Goal: Information Seeking & Learning: Learn about a topic

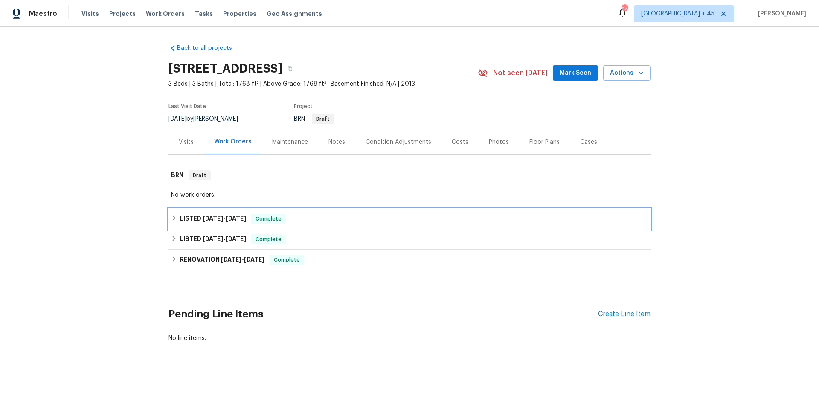
click at [243, 222] on h6 "LISTED [DATE] - [DATE]" at bounding box center [213, 219] width 66 height 10
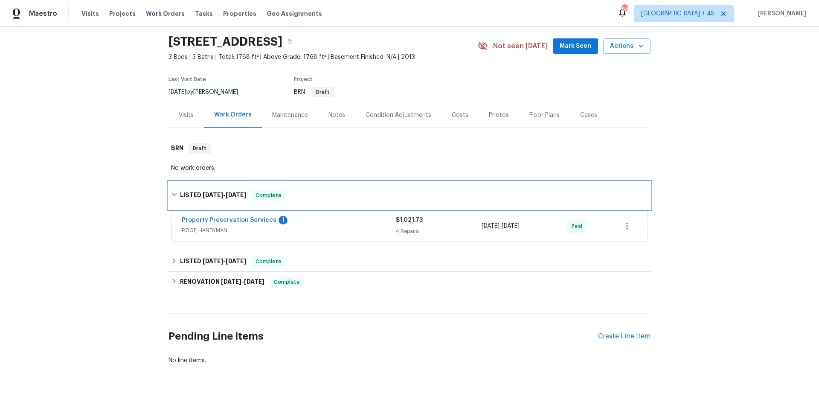
scroll to position [37, 0]
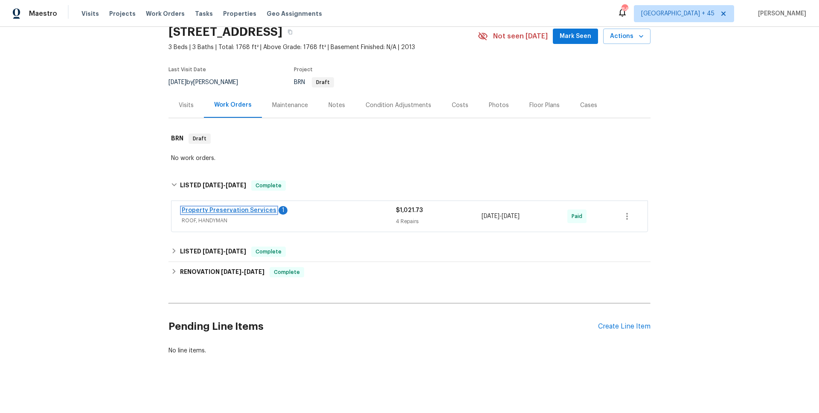
click at [253, 210] on link "Property Preservation Services" at bounding box center [229, 210] width 95 height 6
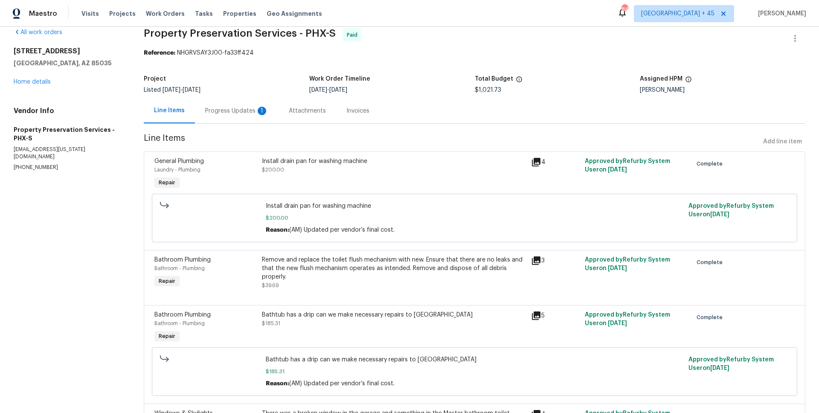
scroll to position [18, 0]
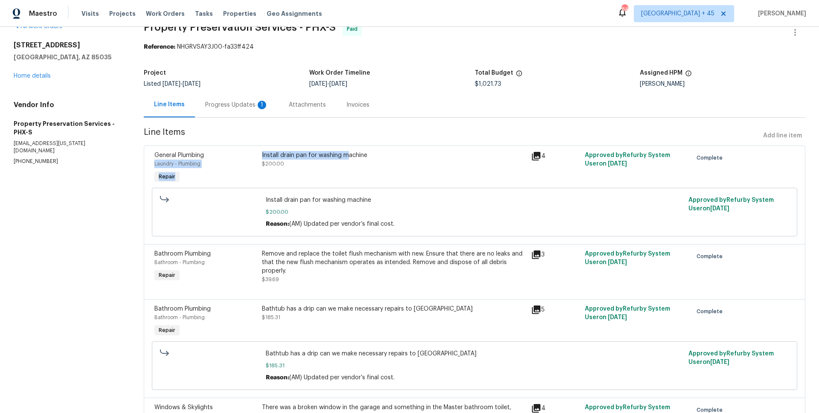
drag, startPoint x: 255, startPoint y: 155, endPoint x: 346, endPoint y: 155, distance: 91.3
click at [346, 155] on div "General Plumbing Laundry - Plumbing Repair Install drain pan for washing machin…" at bounding box center [475, 167] width 646 height 39
click at [346, 155] on div "Install drain pan for washing machine" at bounding box center [394, 155] width 264 height 9
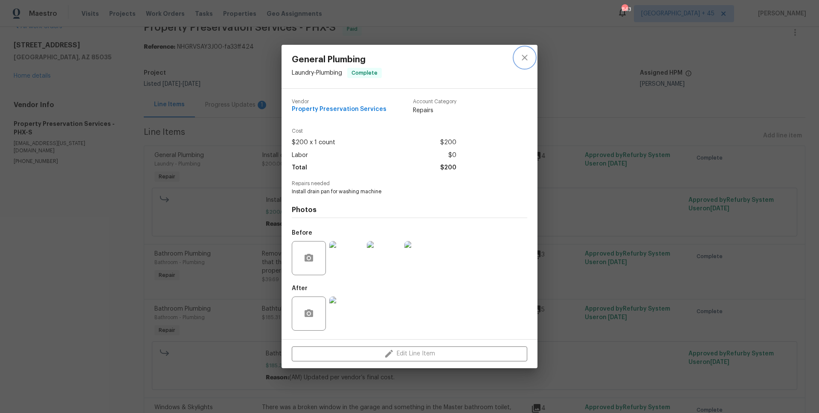
click at [525, 55] on icon "close" at bounding box center [525, 57] width 10 height 10
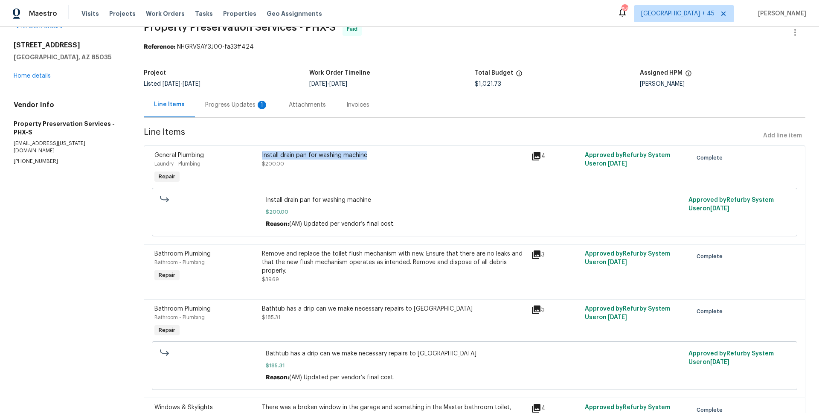
drag, startPoint x: 261, startPoint y: 156, endPoint x: 369, endPoint y: 153, distance: 108.0
click at [369, 153] on div "Install drain pan for washing machine $200.00" at bounding box center [393, 167] width 269 height 39
copy div "Install drain pan for washing machine"
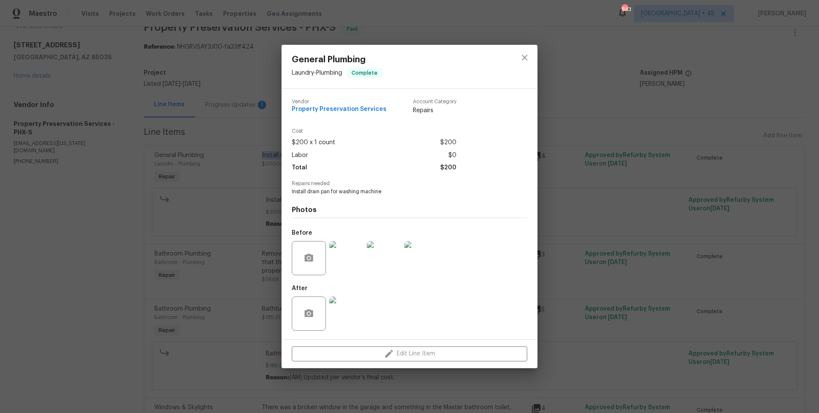
click at [239, 245] on div "General Plumbing Laundry - Plumbing Complete Vendor Property Preservation Servi…" at bounding box center [409, 206] width 819 height 413
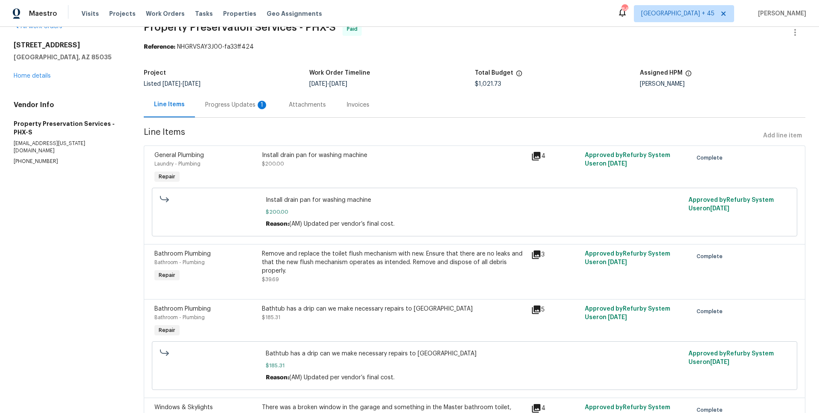
scroll to position [164, 0]
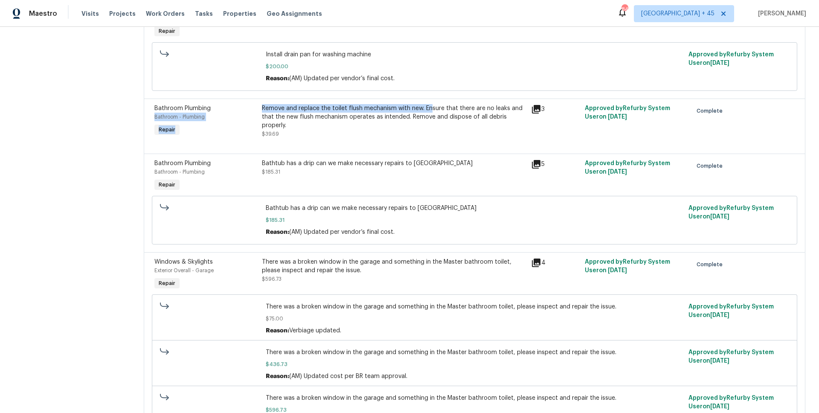
drag, startPoint x: 259, startPoint y: 107, endPoint x: 432, endPoint y: 110, distance: 172.8
click at [432, 110] on div "Bathroom Plumbing Bathroom - Plumbing Repair Remove and replace the toilet flus…" at bounding box center [475, 121] width 646 height 39
click at [432, 110] on div "Remove and replace the toilet flush mechanism with new. Ensure that there are n…" at bounding box center [394, 117] width 264 height 26
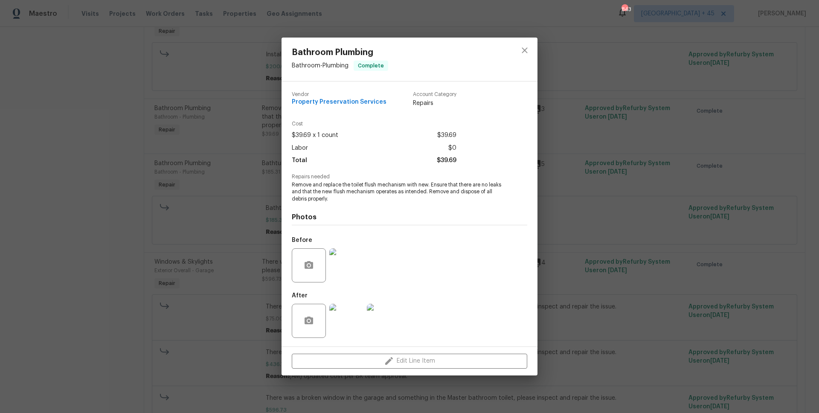
click at [541, 50] on div "Bathroom Plumbing Bathroom - Plumbing Complete Vendor Property Preservation Ser…" at bounding box center [409, 206] width 819 height 413
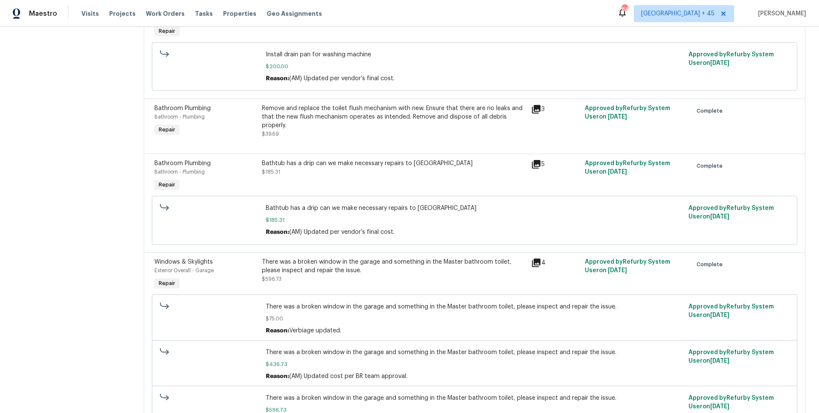
click at [530, 50] on span "Install drain pan for washing machine" at bounding box center [475, 54] width 418 height 9
copy div "Remove and replace the toilet flush mechanism with new."
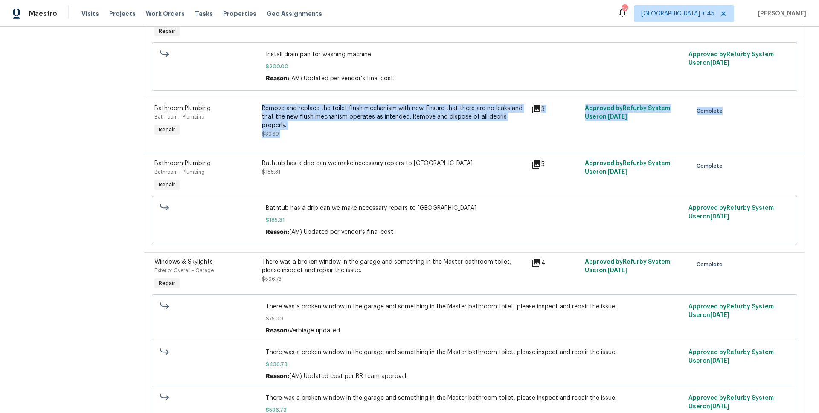
drag, startPoint x: 262, startPoint y: 110, endPoint x: 434, endPoint y: 162, distance: 179.7
click at [434, 162] on div "General Plumbing Laundry - Plumbing Repair Install drain pan for washing machin…" at bounding box center [475, 221] width 662 height 443
click at [434, 162] on div "Bathtub has a drip can we make necessary repairs to [GEOGRAPHIC_DATA]" at bounding box center [394, 163] width 264 height 9
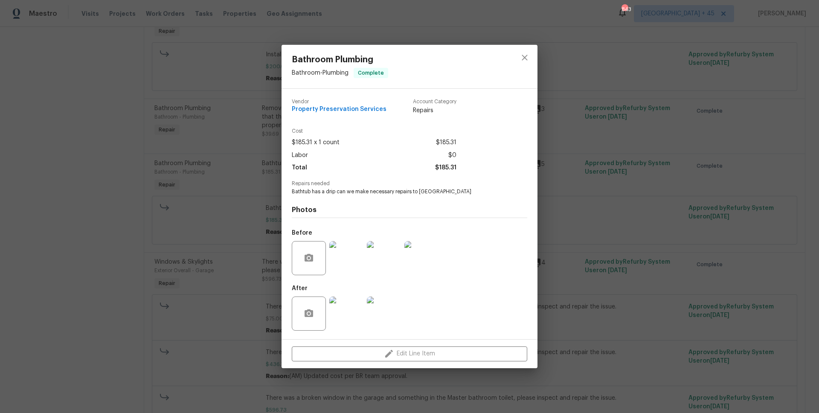
click at [248, 280] on div "Bathroom Plumbing Bathroom - Plumbing Complete Vendor Property Preservation Ser…" at bounding box center [409, 206] width 819 height 413
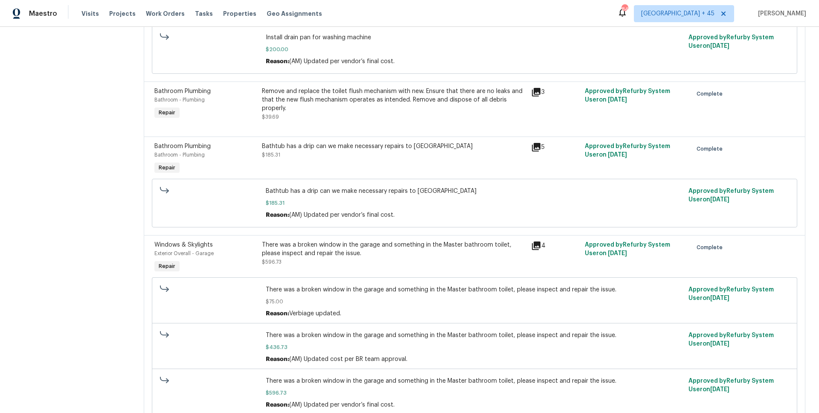
scroll to position [219, 0]
